Goal: Task Accomplishment & Management: Manage account settings

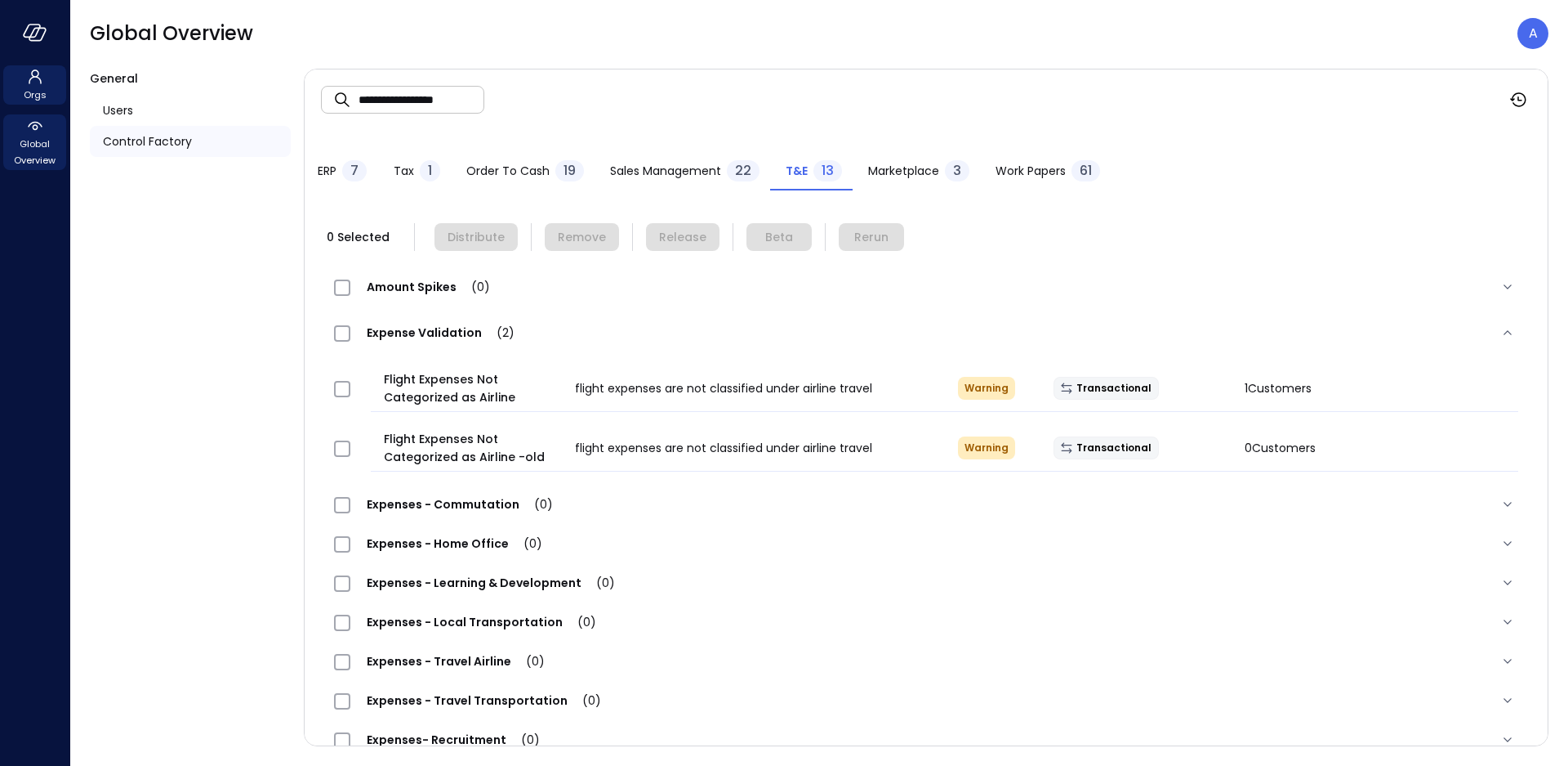
scroll to position [40, 0]
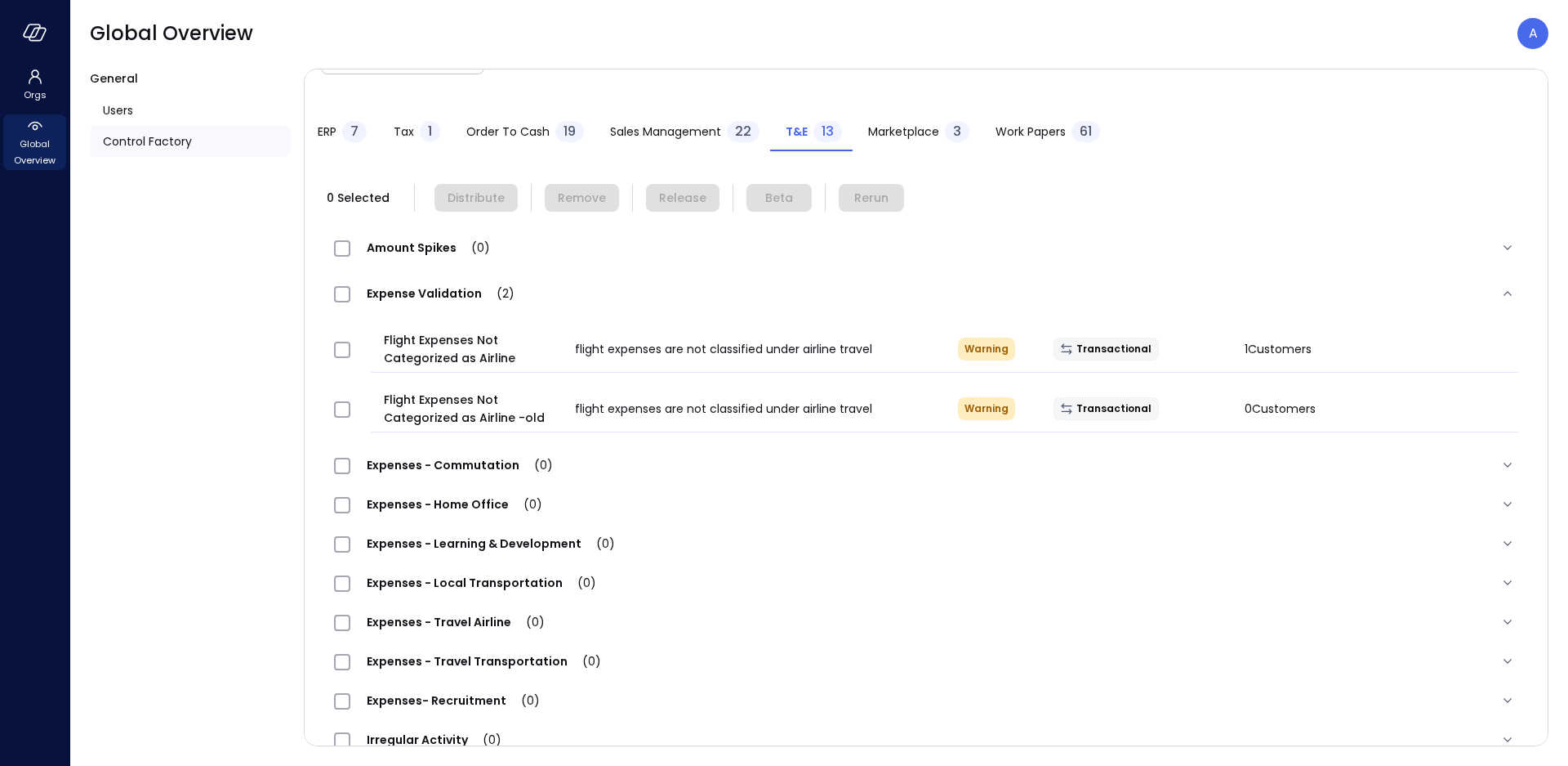
click at [37, 46] on div at bounding box center [34, 33] width 70 height 65
click at [44, 40] on icon "button" at bounding box center [35, 33] width 24 height 18
click at [27, 27] on icon "button" at bounding box center [32, 30] width 16 height 12
click at [30, 76] on icon at bounding box center [34, 77] width 20 height 20
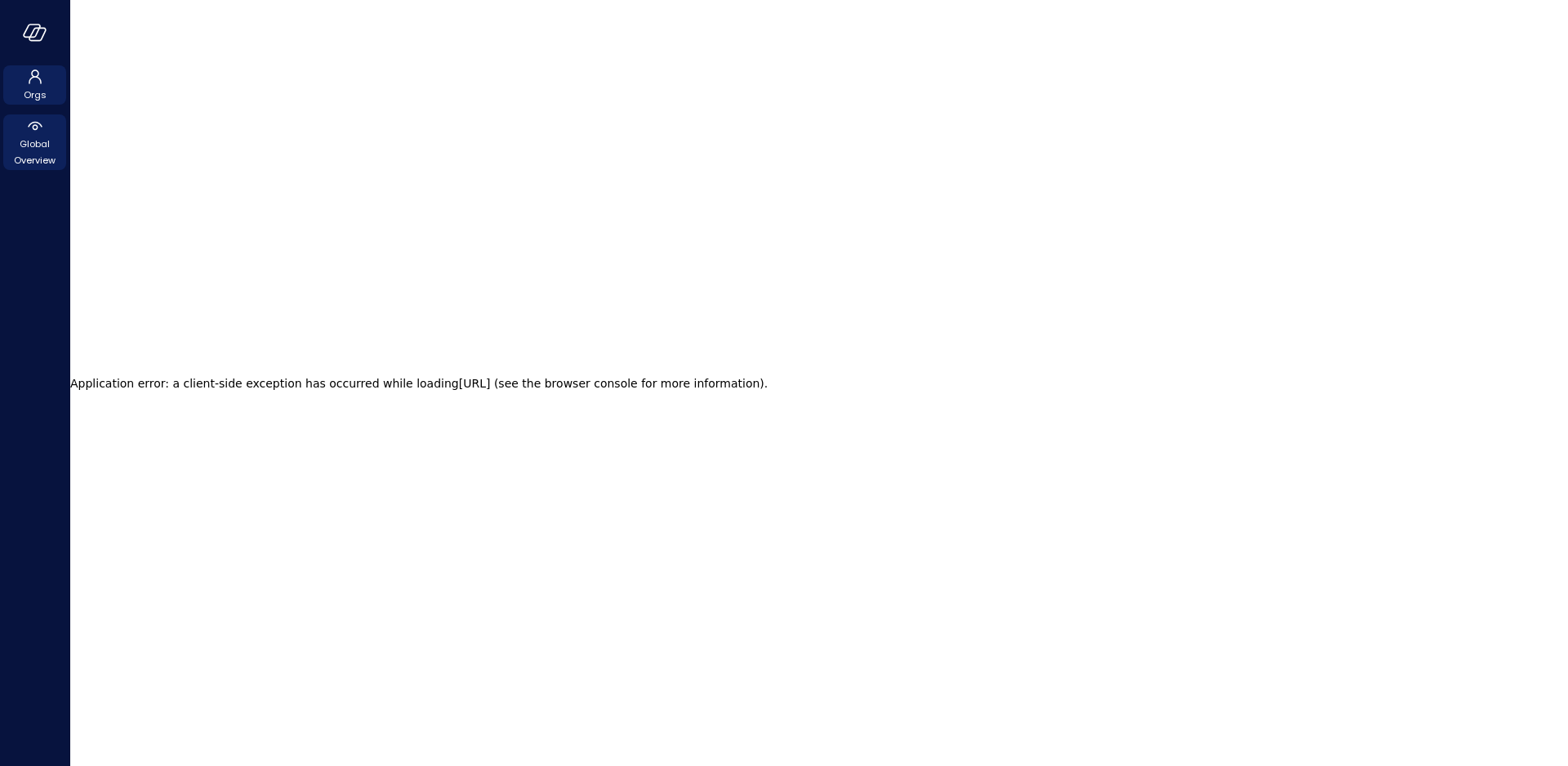
click at [20, 130] on div "Global Overview" at bounding box center [34, 142] width 63 height 56
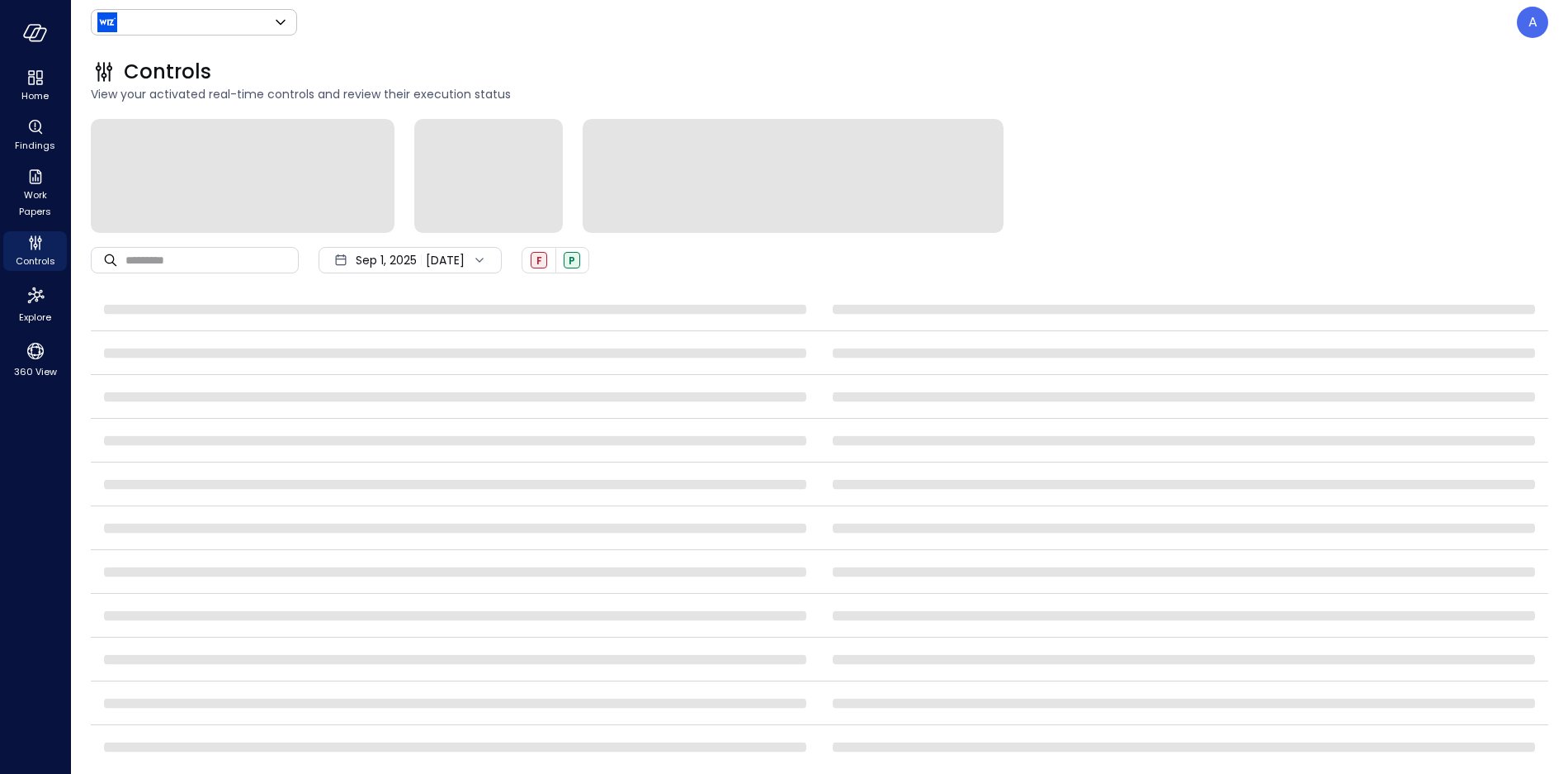
type input "******"
click at [172, 28] on body "Home Findings Work Papers Controls Explore 360 View Wiz US ****** ​ A Controls …" at bounding box center [792, 387] width 1585 height 774
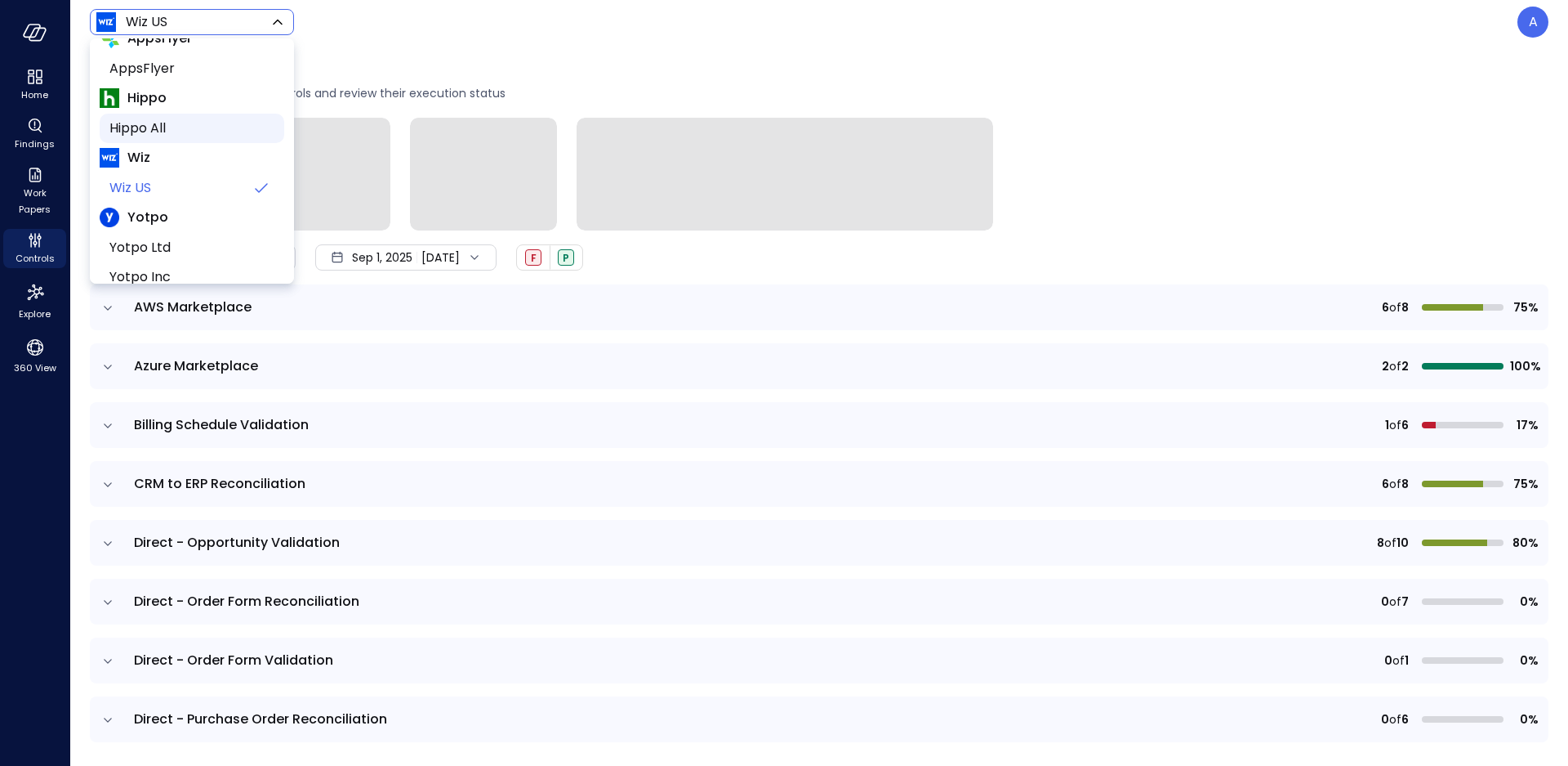
scroll to position [71, 0]
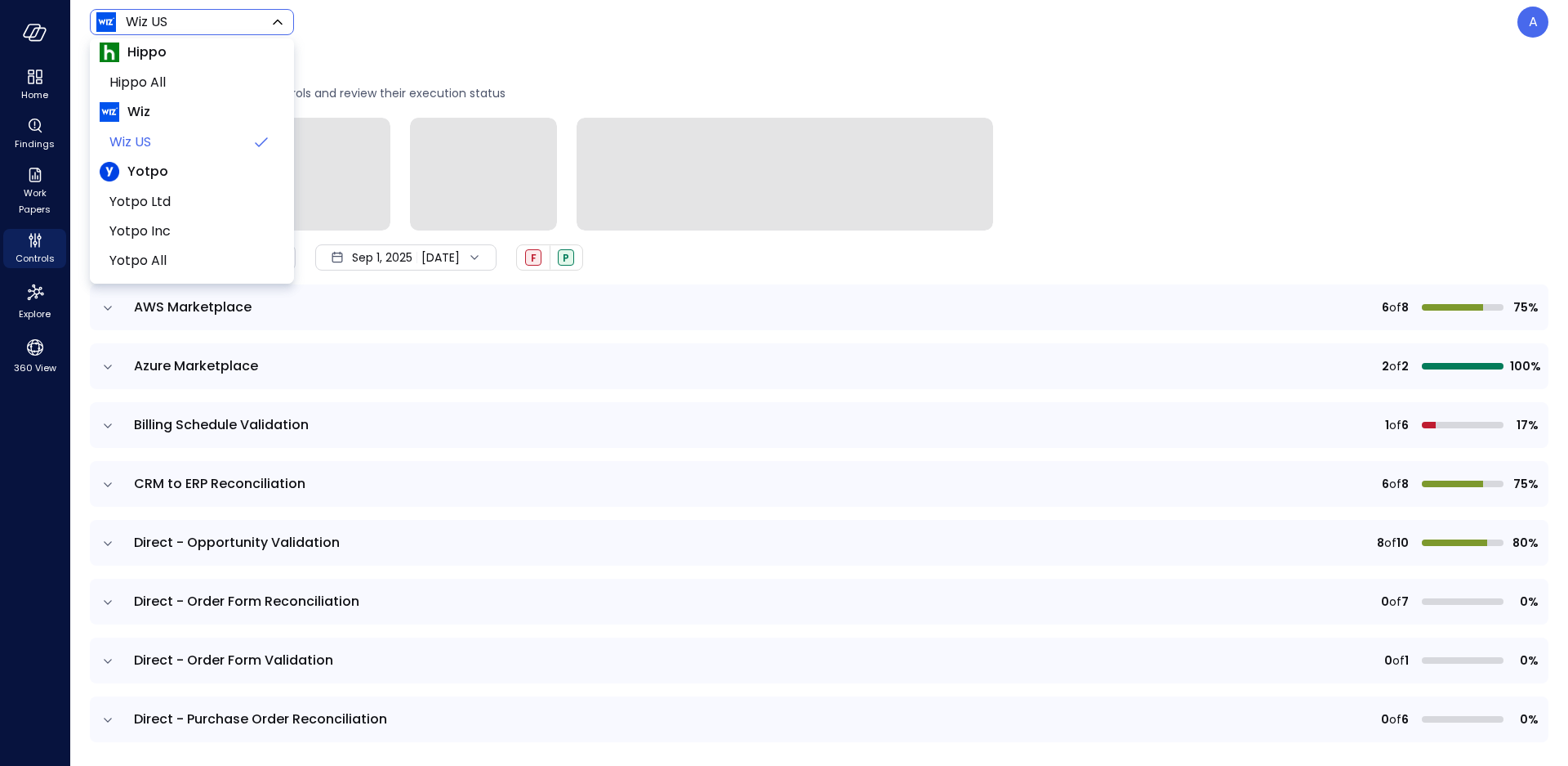
click at [1534, 36] on div at bounding box center [784, 383] width 1568 height 766
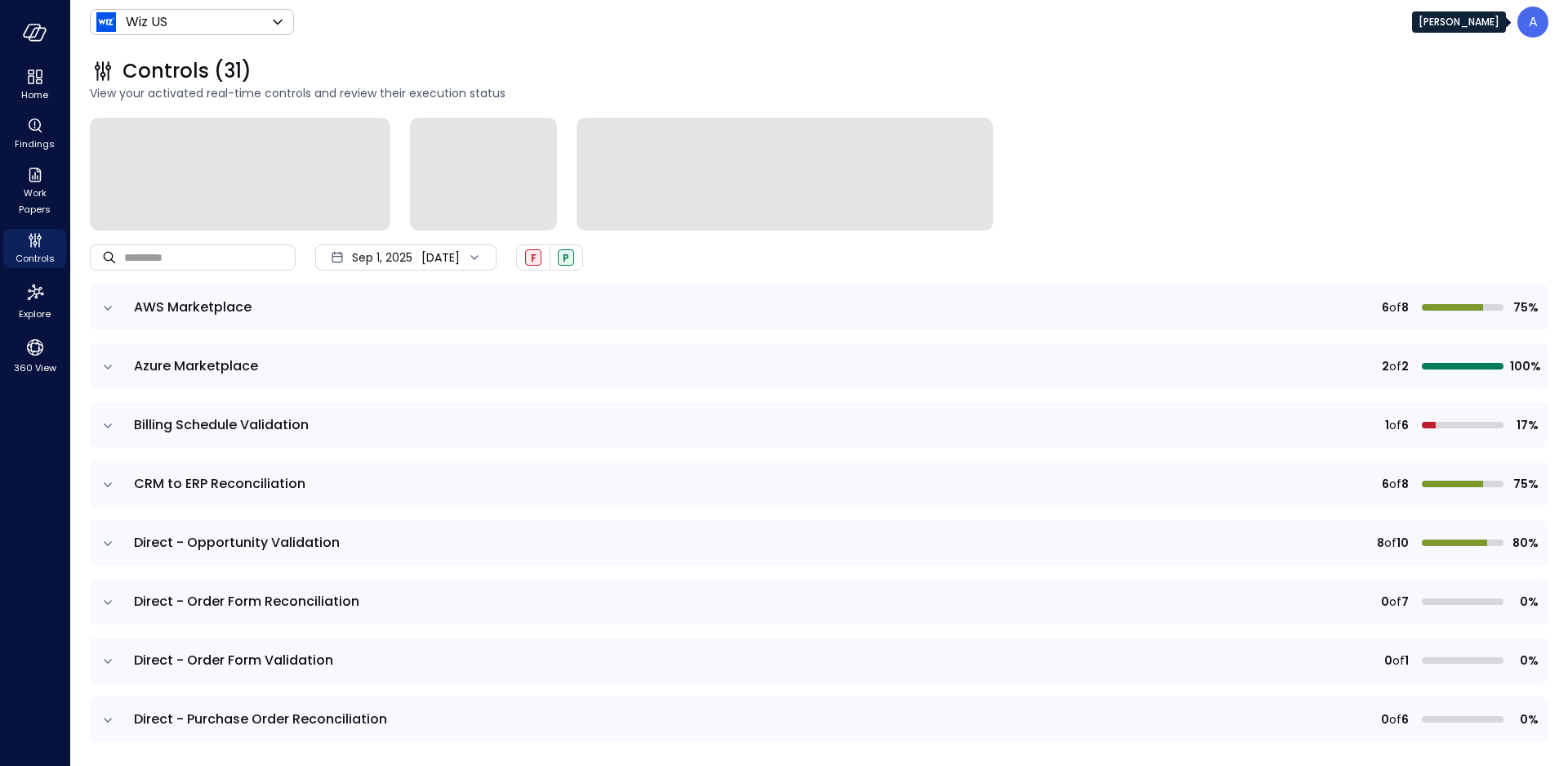
click at [1534, 25] on p "A" at bounding box center [1533, 22] width 9 height 20
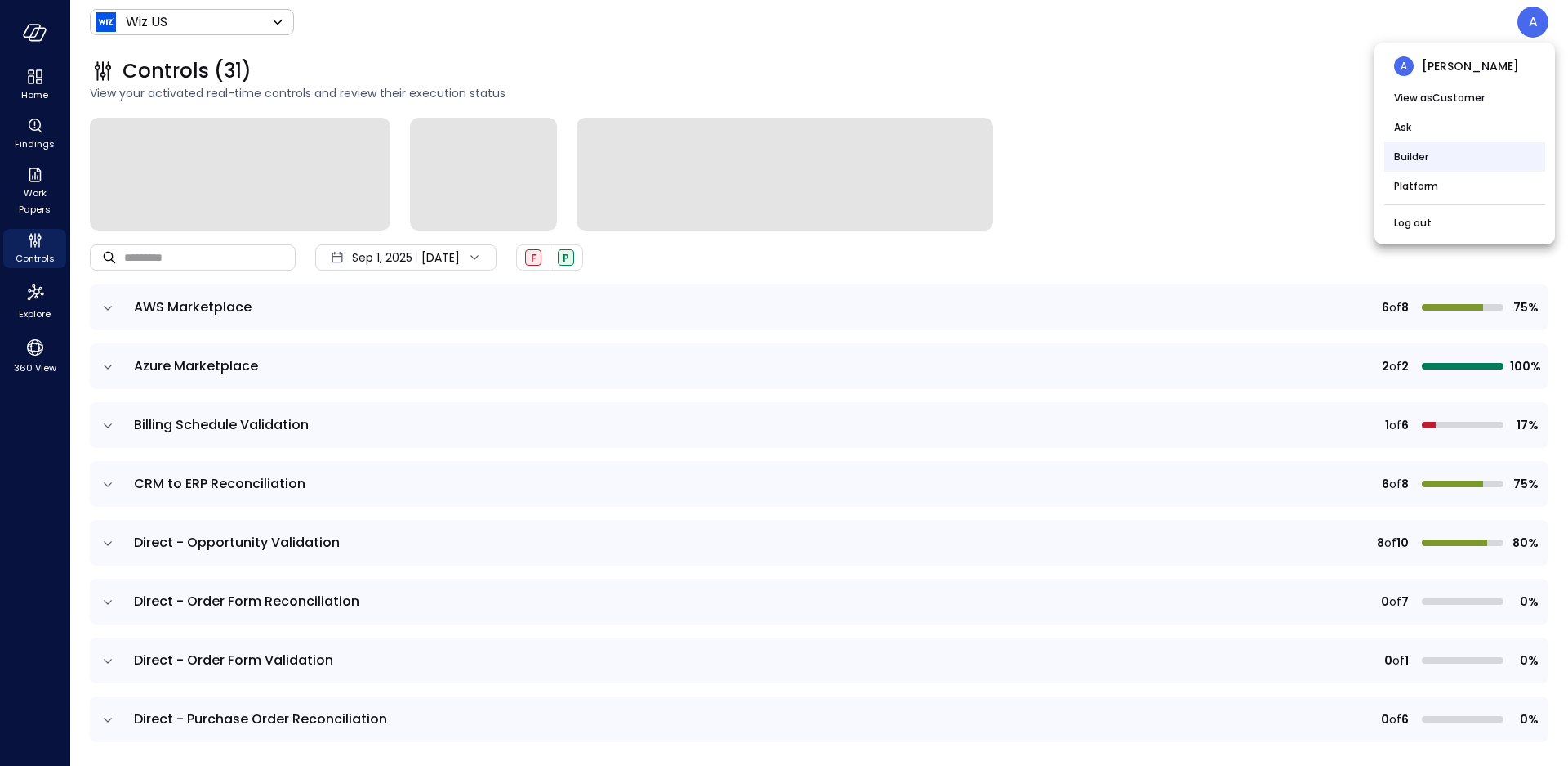
click at [1423, 150] on li "Builder" at bounding box center [1464, 157] width 161 height 29
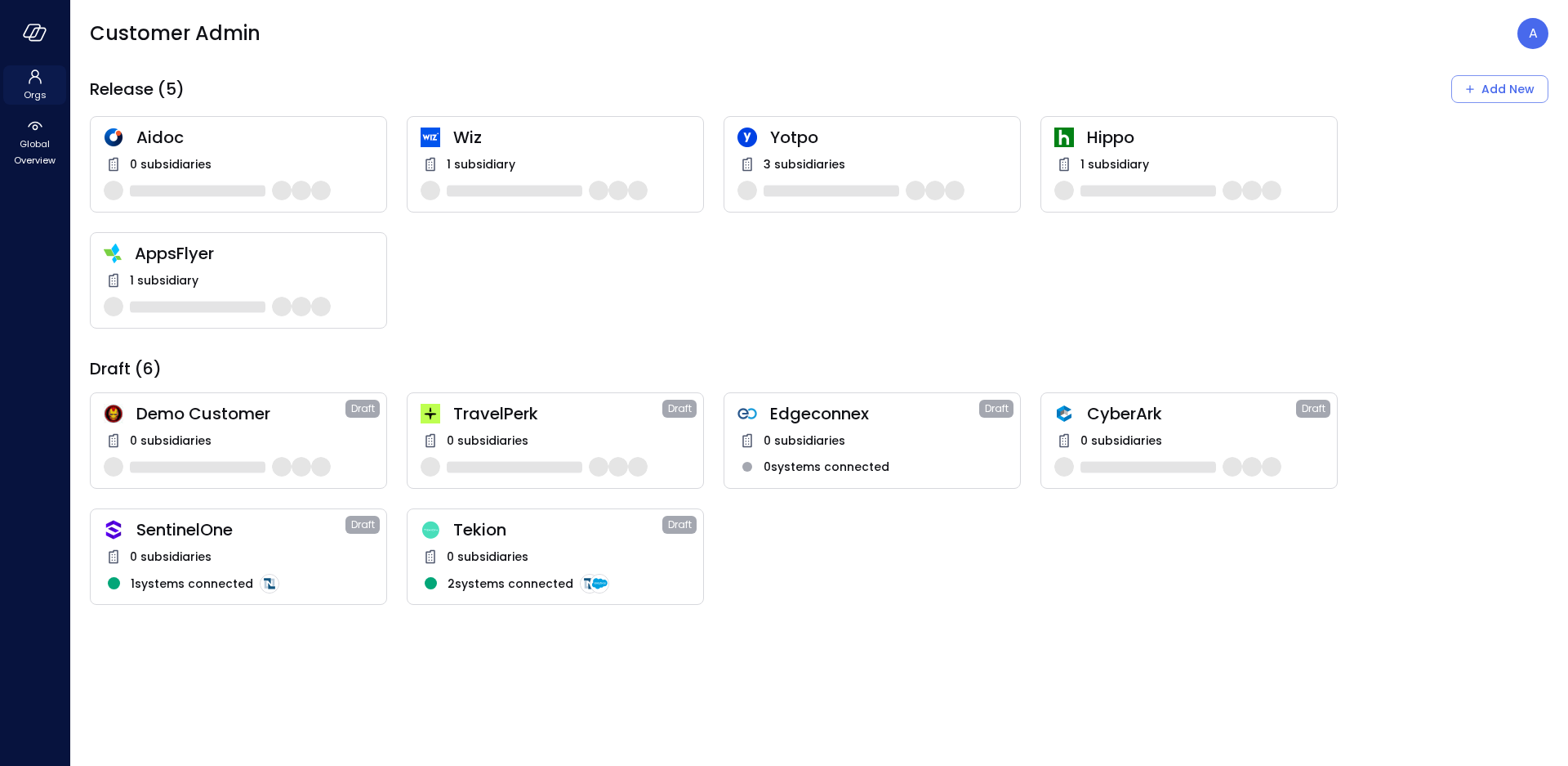
click at [25, 89] on span "Orgs" at bounding box center [35, 95] width 23 height 16
click at [42, 84] on icon at bounding box center [34, 77] width 20 height 20
click at [38, 143] on span "Global Overview" at bounding box center [34, 152] width 50 height 33
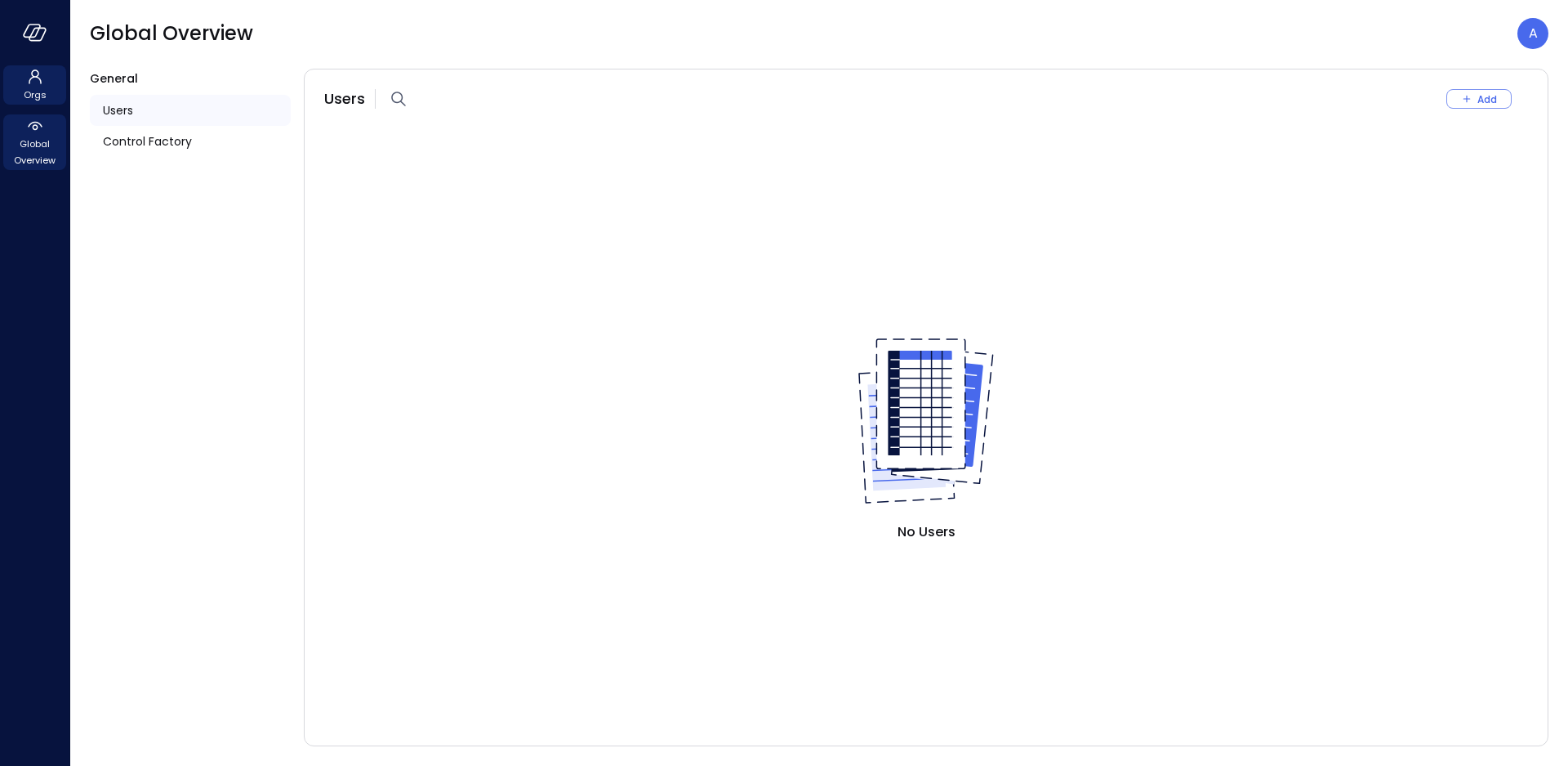
click at [34, 83] on icon at bounding box center [34, 77] width 20 height 20
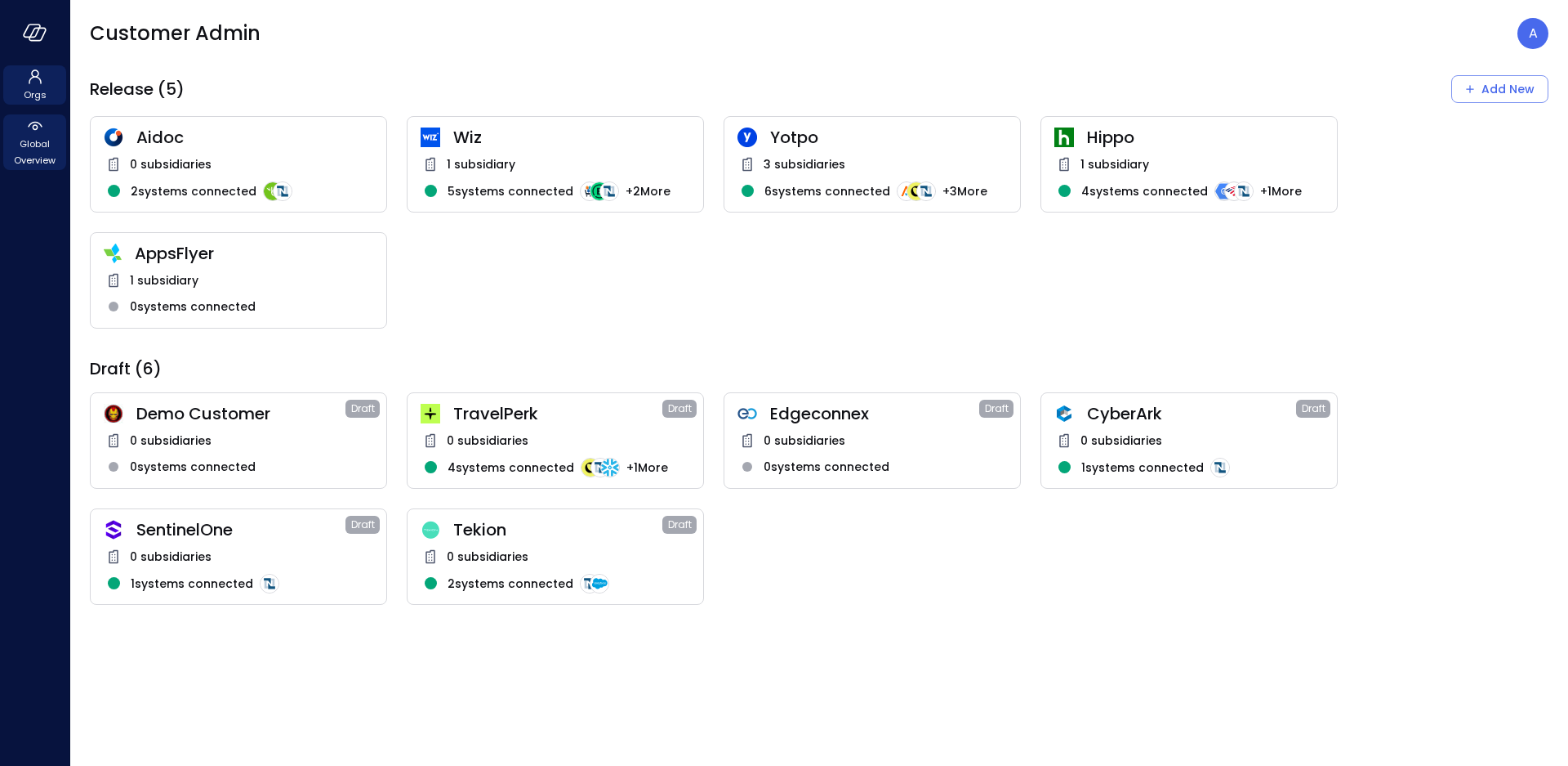
click at [40, 151] on span "Global Overview" at bounding box center [34, 152] width 50 height 33
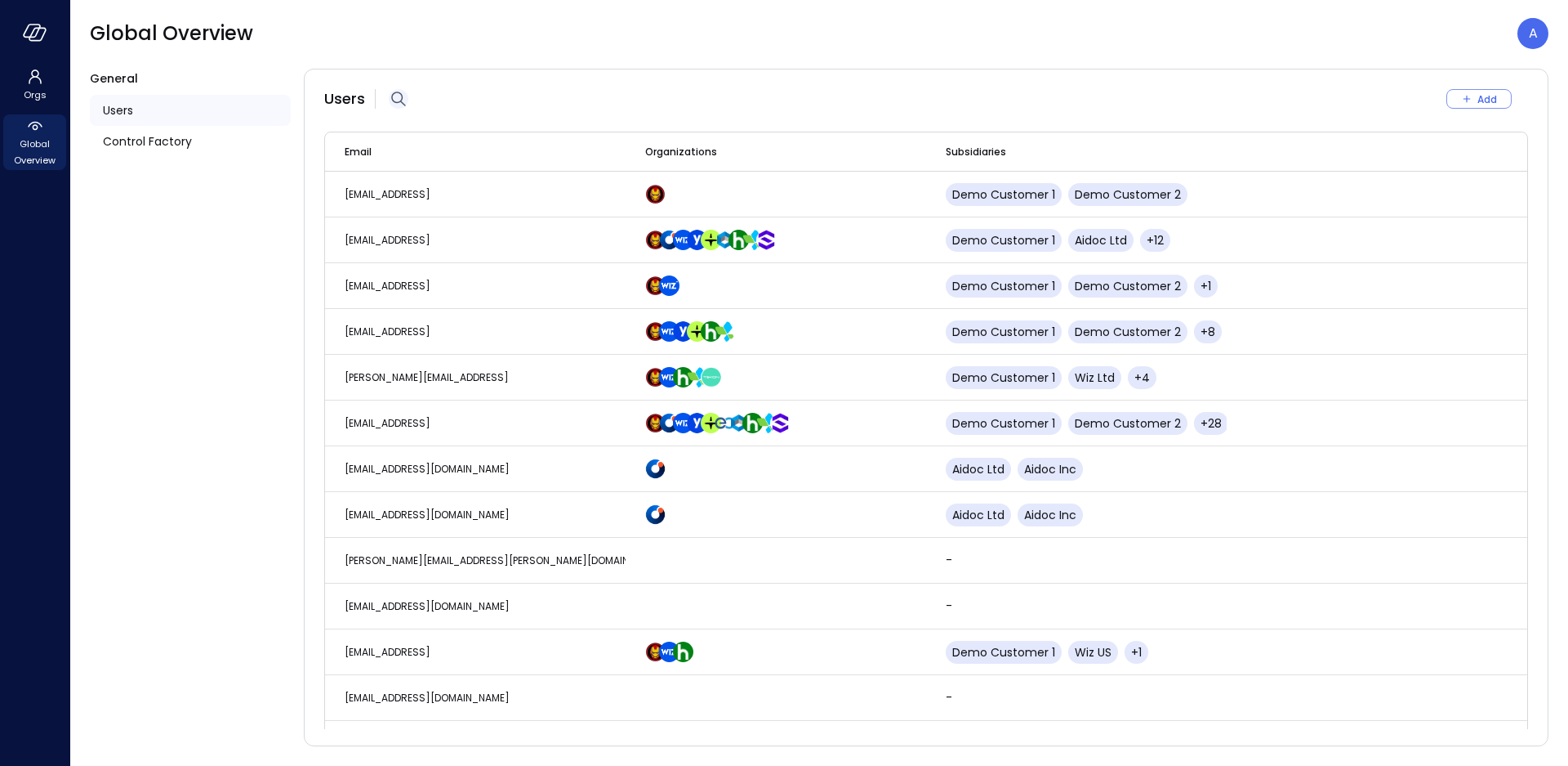
click at [404, 98] on icon "button" at bounding box center [398, 98] width 20 height 20
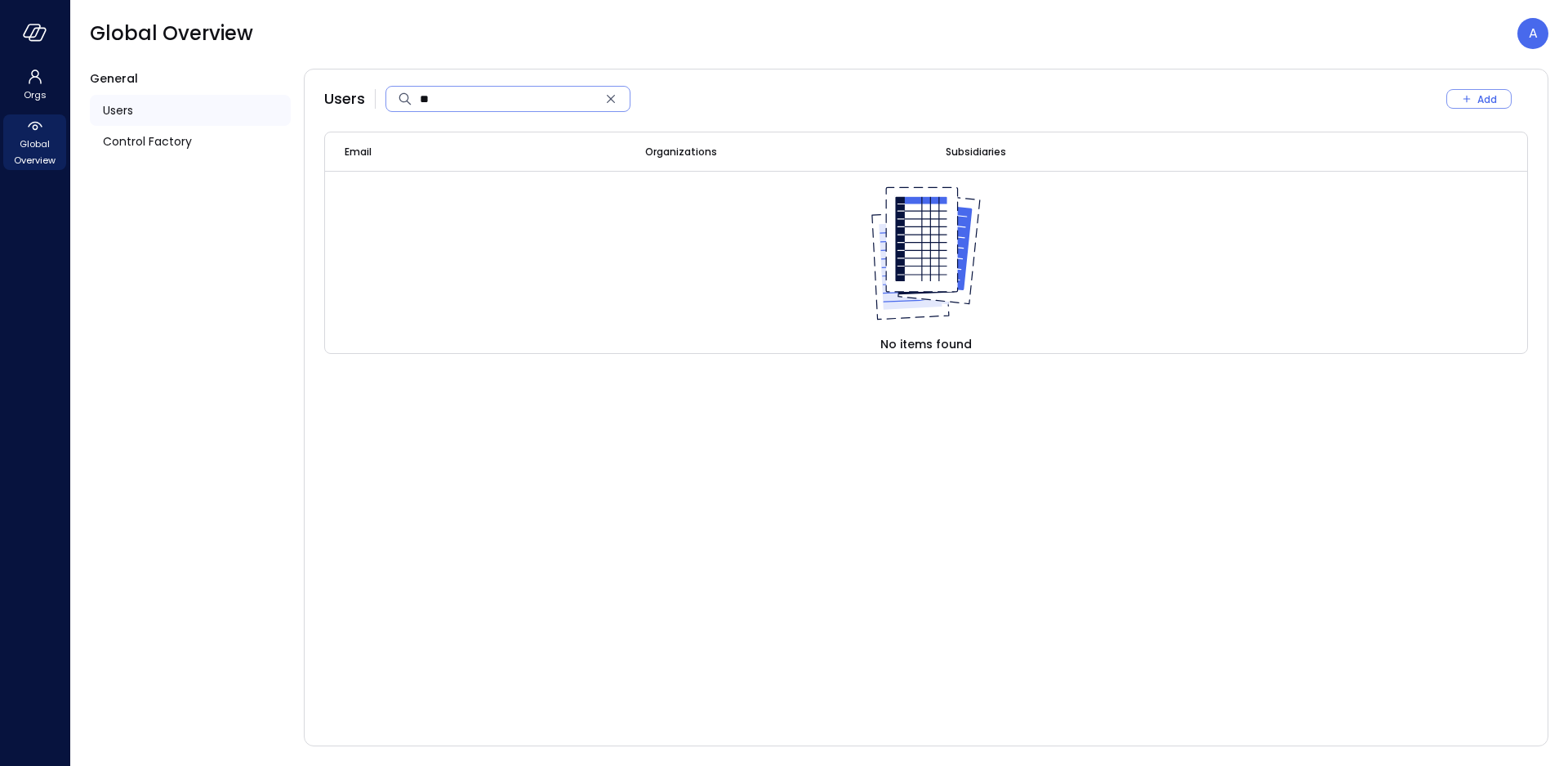
type input "*"
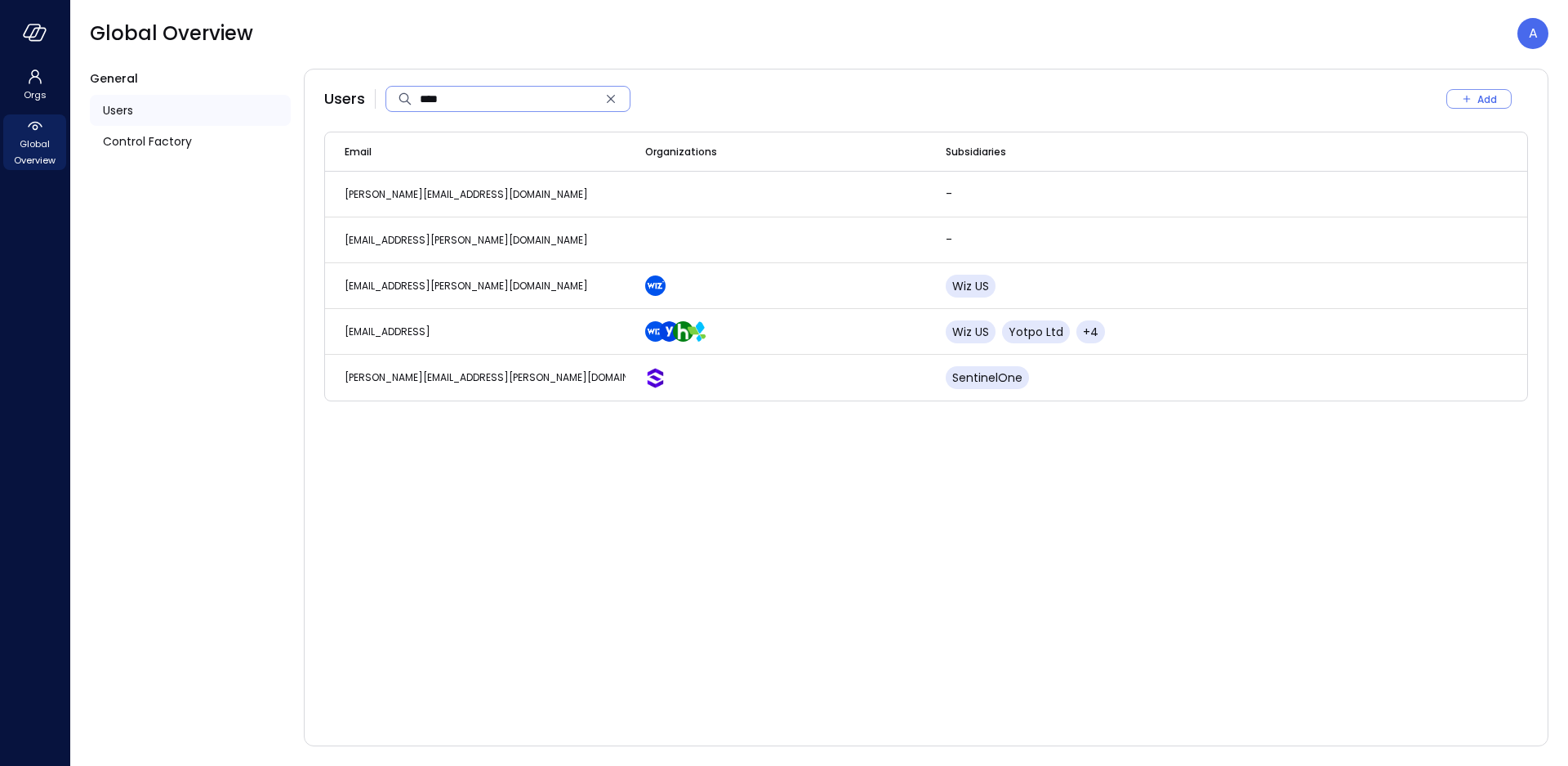
type input "*****"
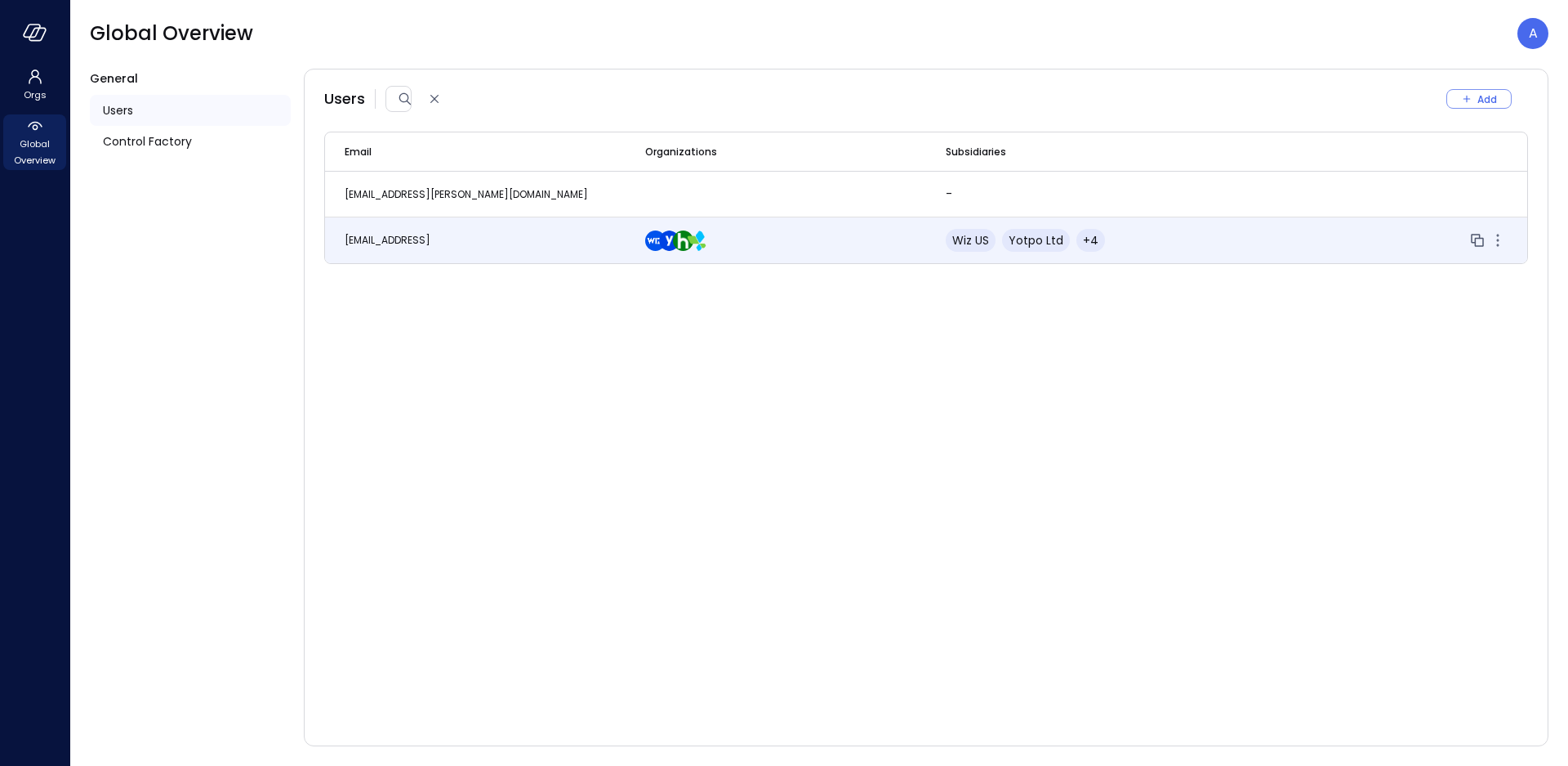
click at [415, 234] on span "[EMAIL_ADDRESS]" at bounding box center [388, 240] width 86 height 14
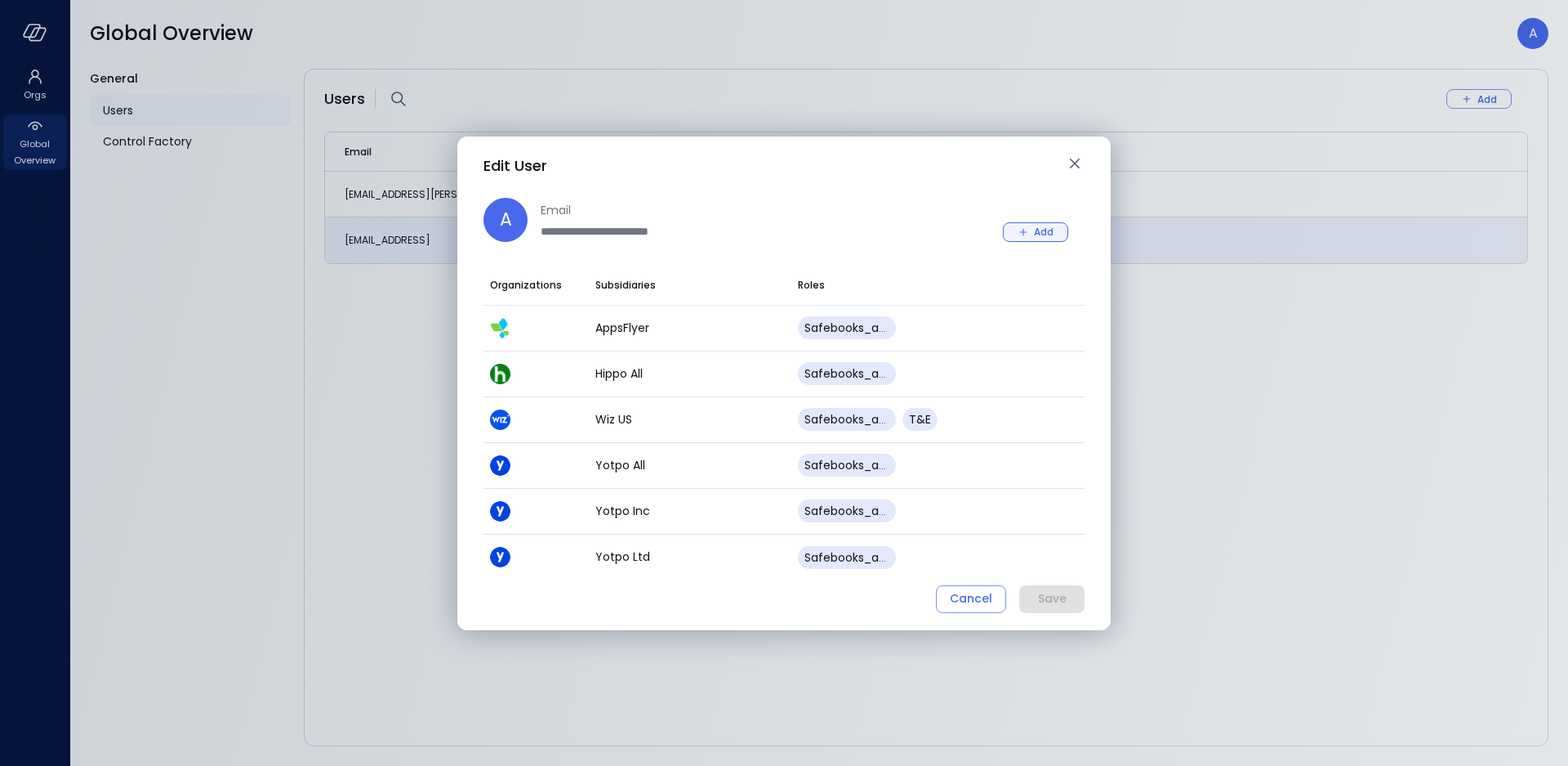
click at [1048, 225] on div "Add" at bounding box center [1043, 232] width 20 height 17
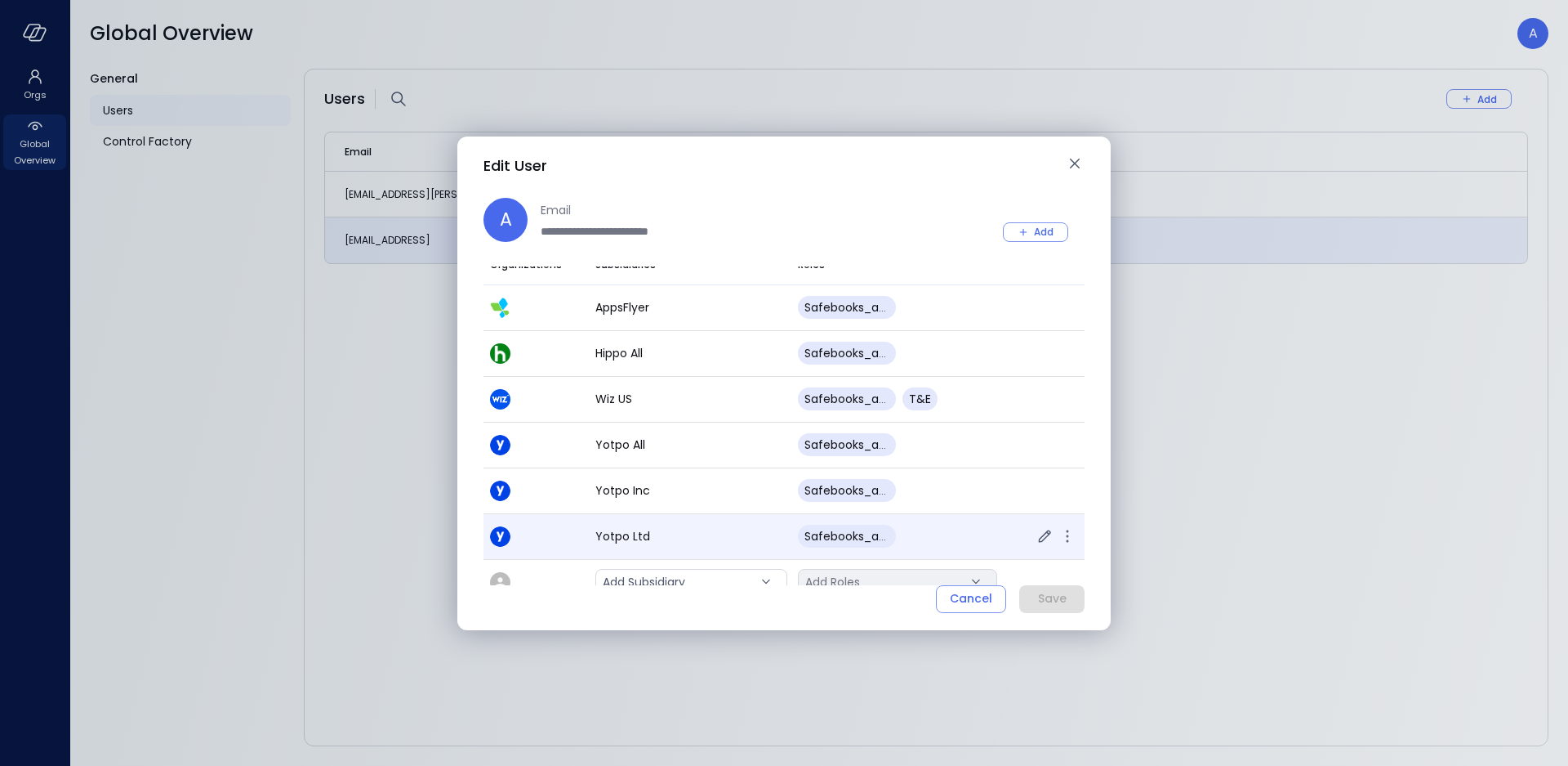
scroll to position [40, 0]
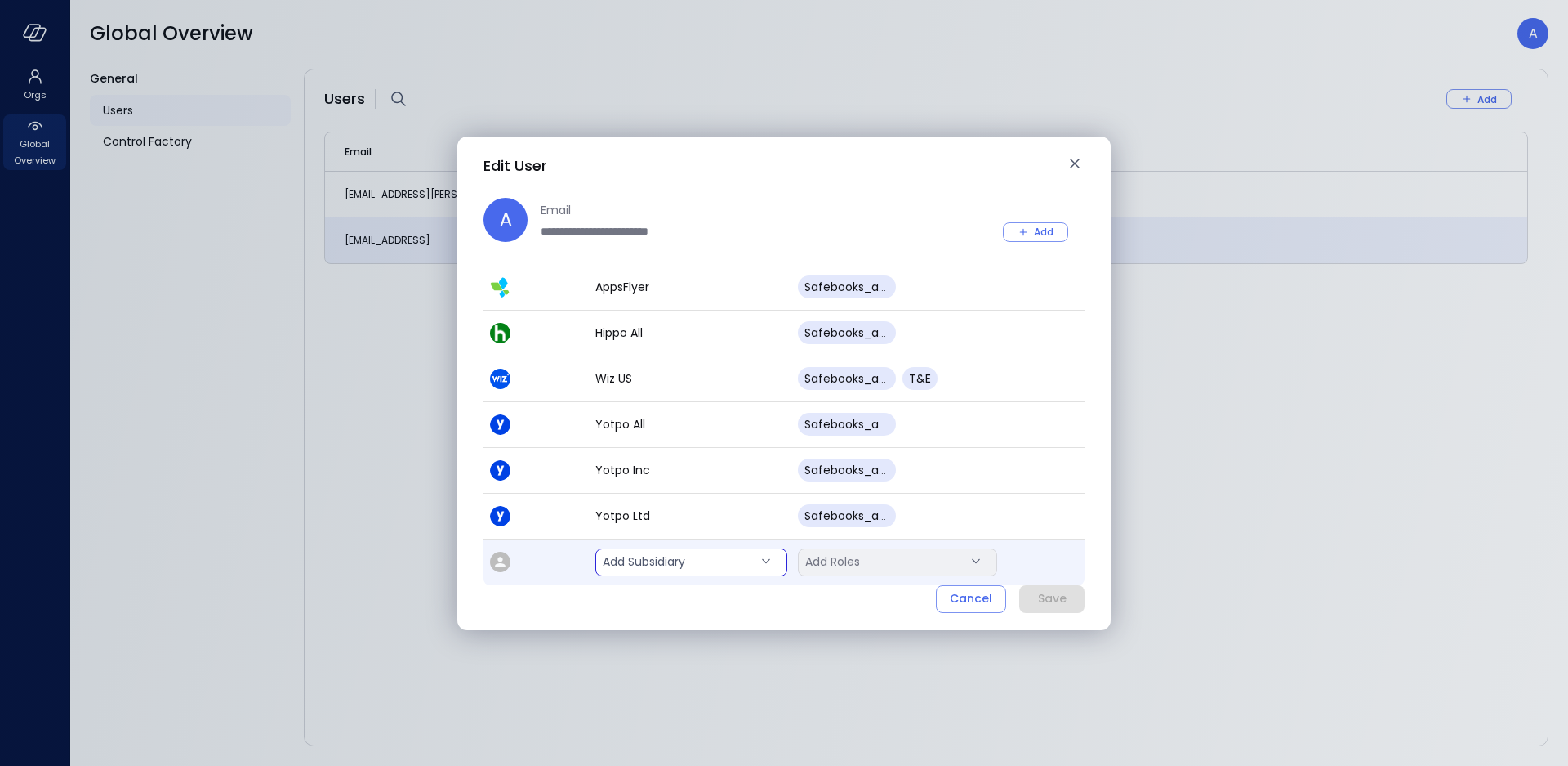
click at [659, 568] on body "**********" at bounding box center [784, 383] width 1568 height 766
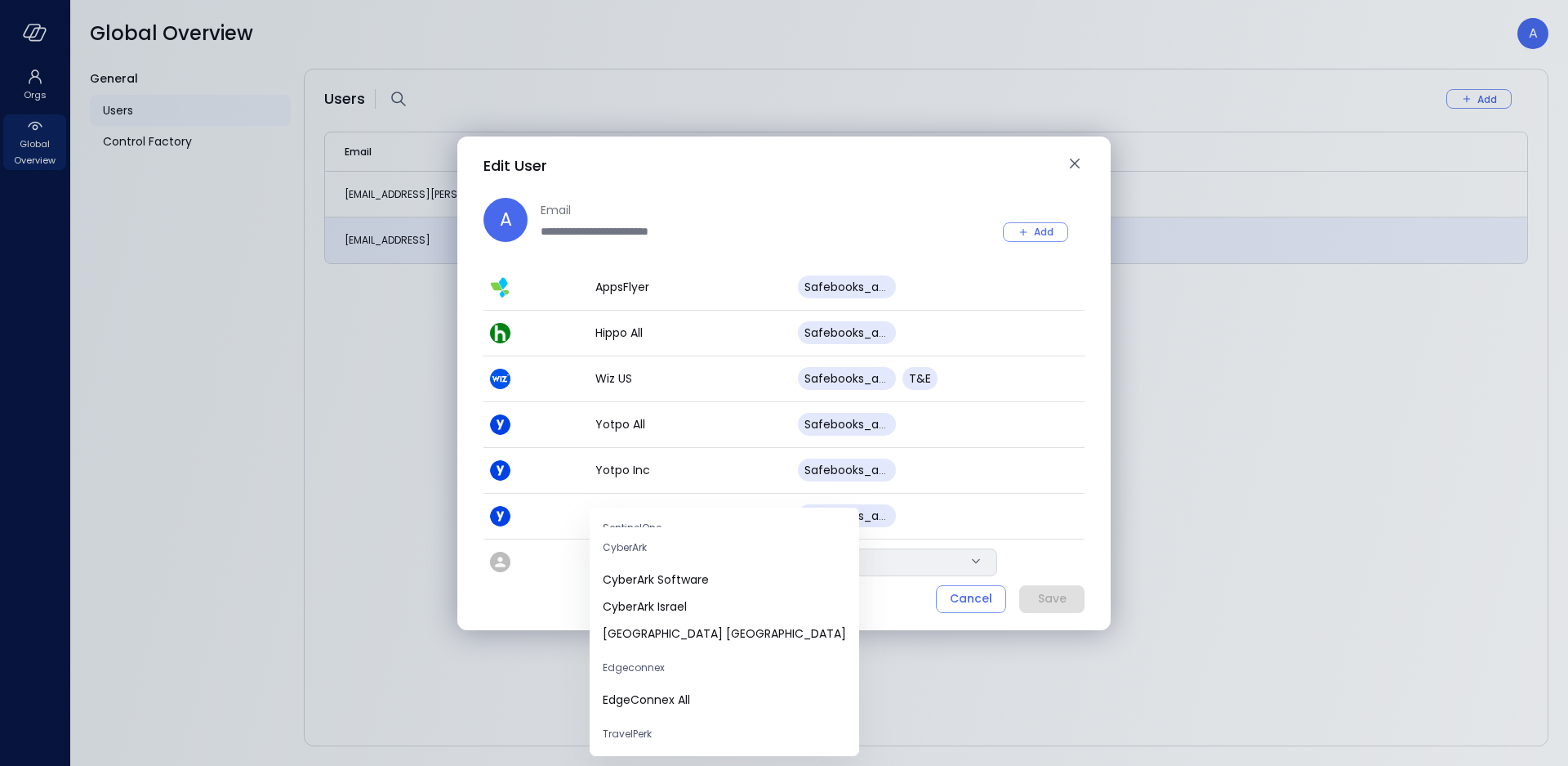
scroll to position [0, 0]
click at [1077, 164] on div at bounding box center [784, 383] width 1568 height 766
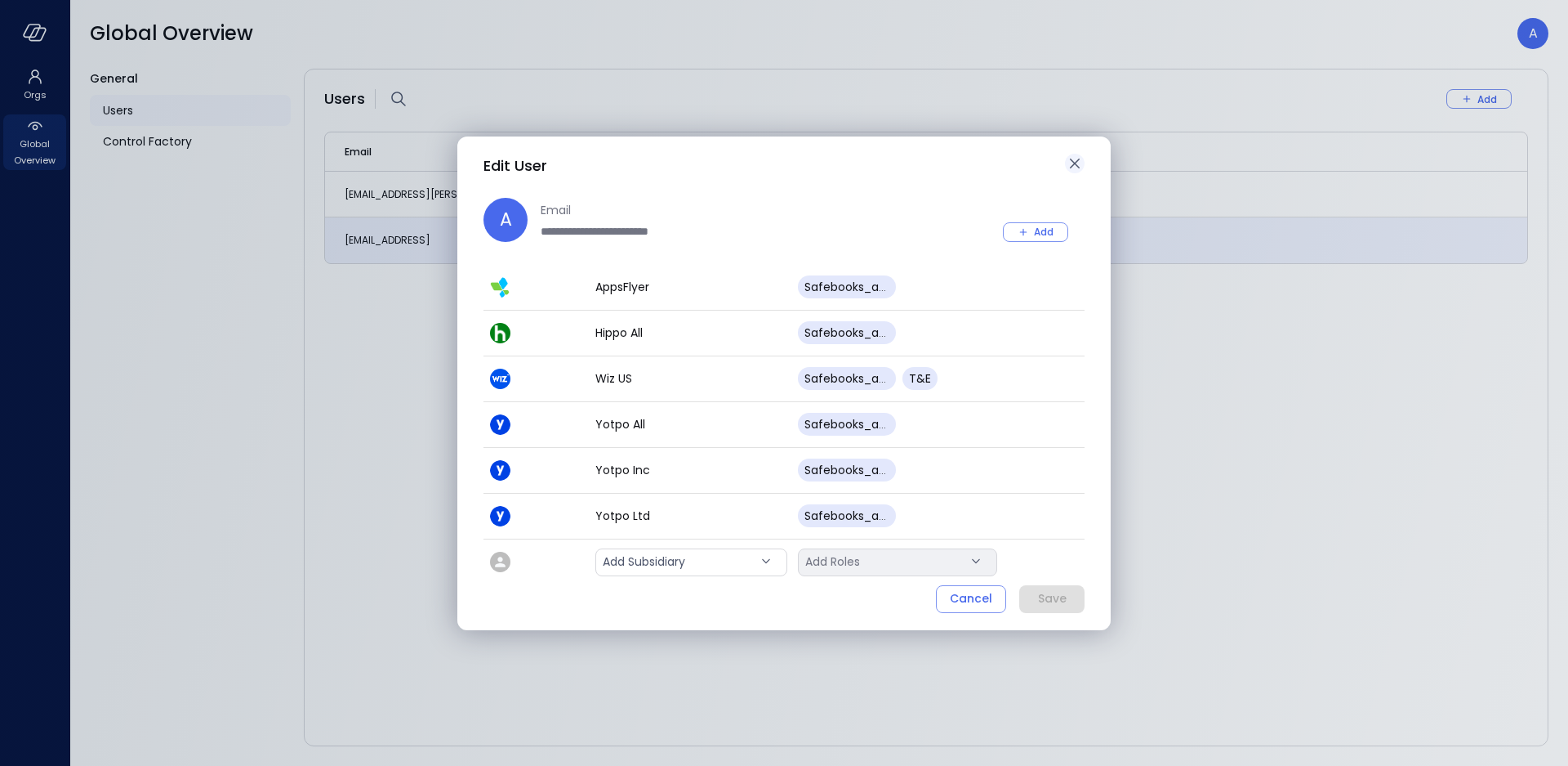
click at [1076, 161] on icon "button" at bounding box center [1074, 163] width 9 height 9
